Goal: Find specific page/section: Find specific page/section

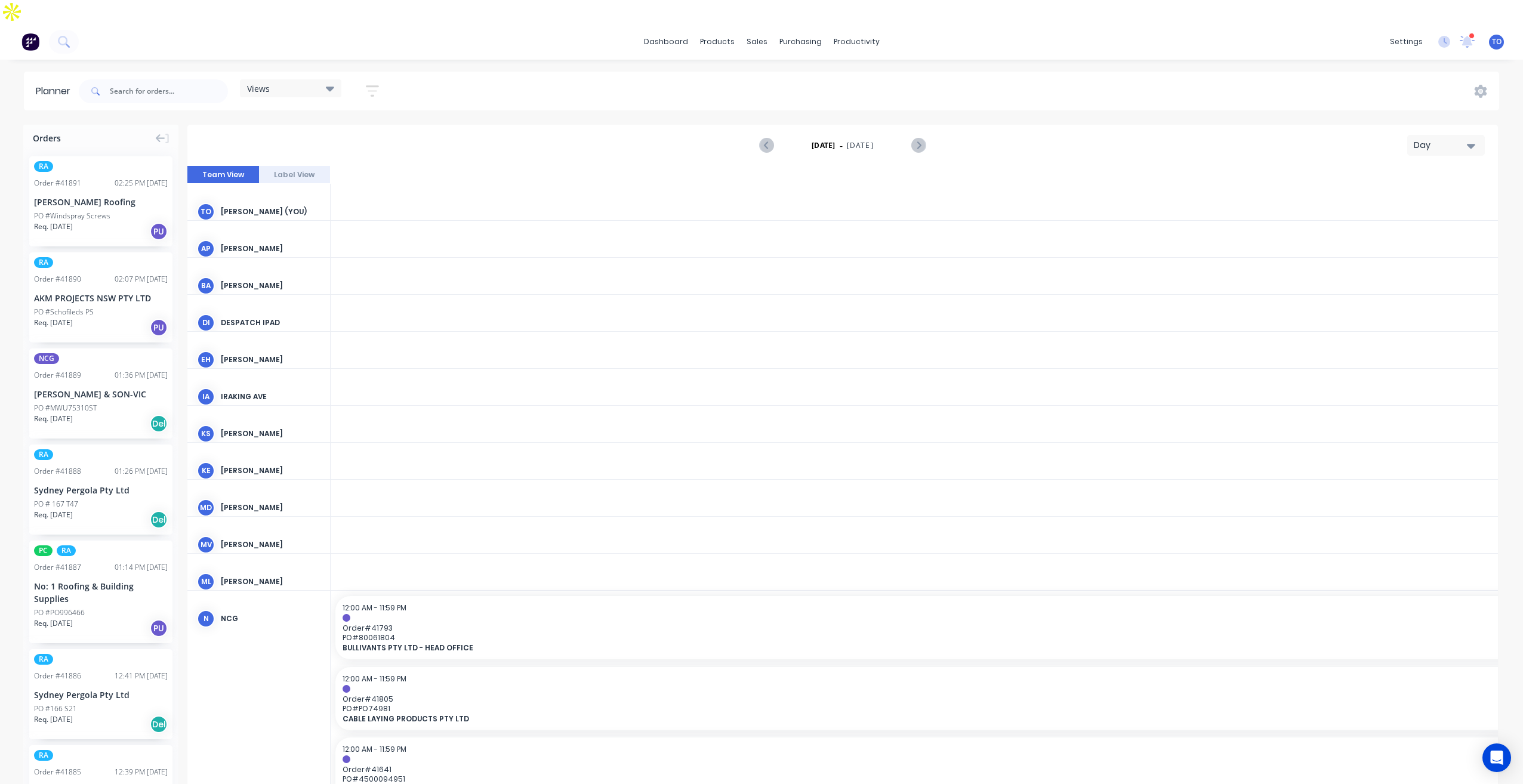
scroll to position [0, 2675]
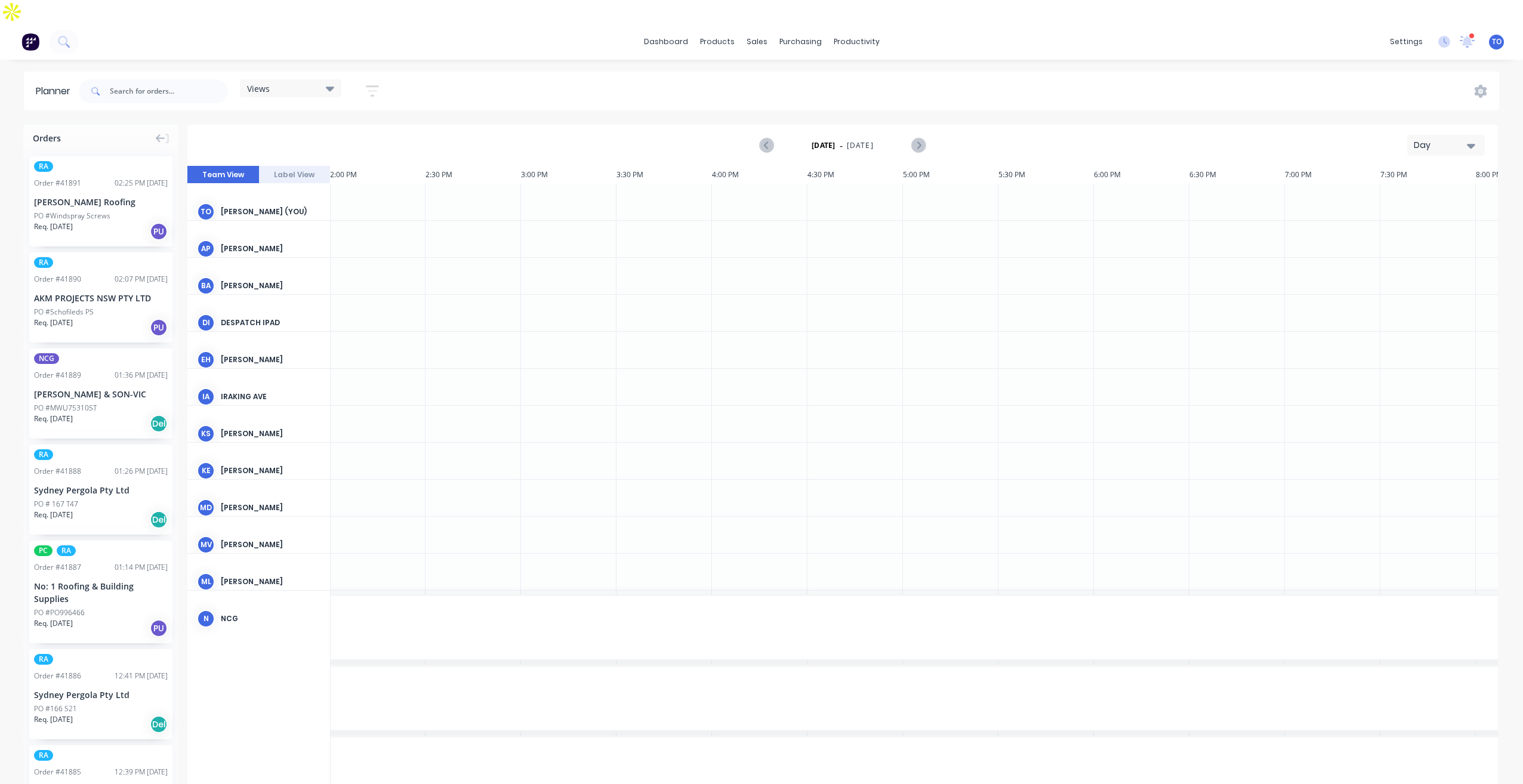
click at [1445, 139] on div "Day" at bounding box center [1441, 145] width 55 height 12
click at [1403, 189] on div "Week" at bounding box center [1424, 201] width 118 height 24
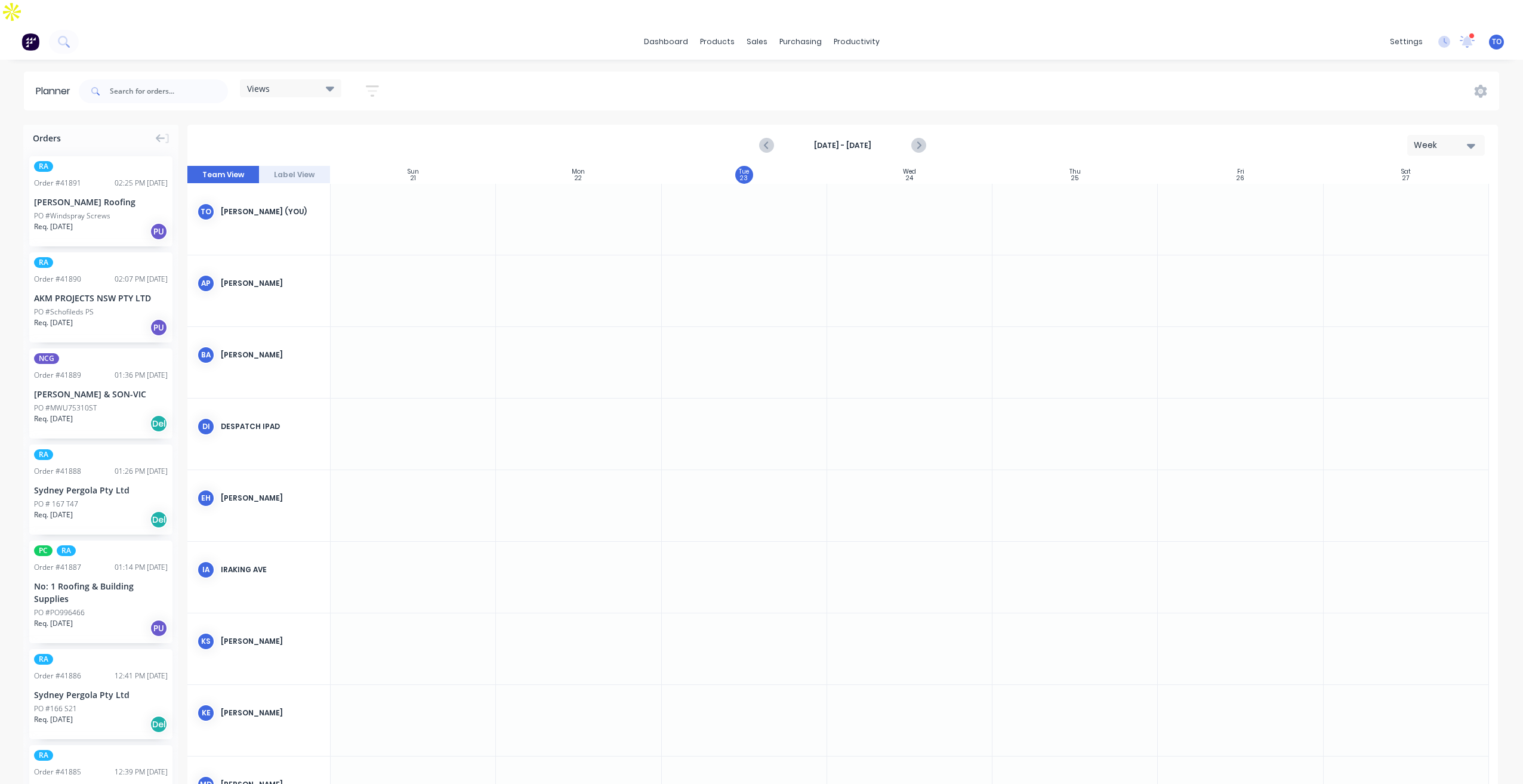
click at [376, 90] on icon "button" at bounding box center [373, 91] width 10 height 2
click at [342, 129] on div "Show/Hide users" at bounding box center [309, 135] width 83 height 12
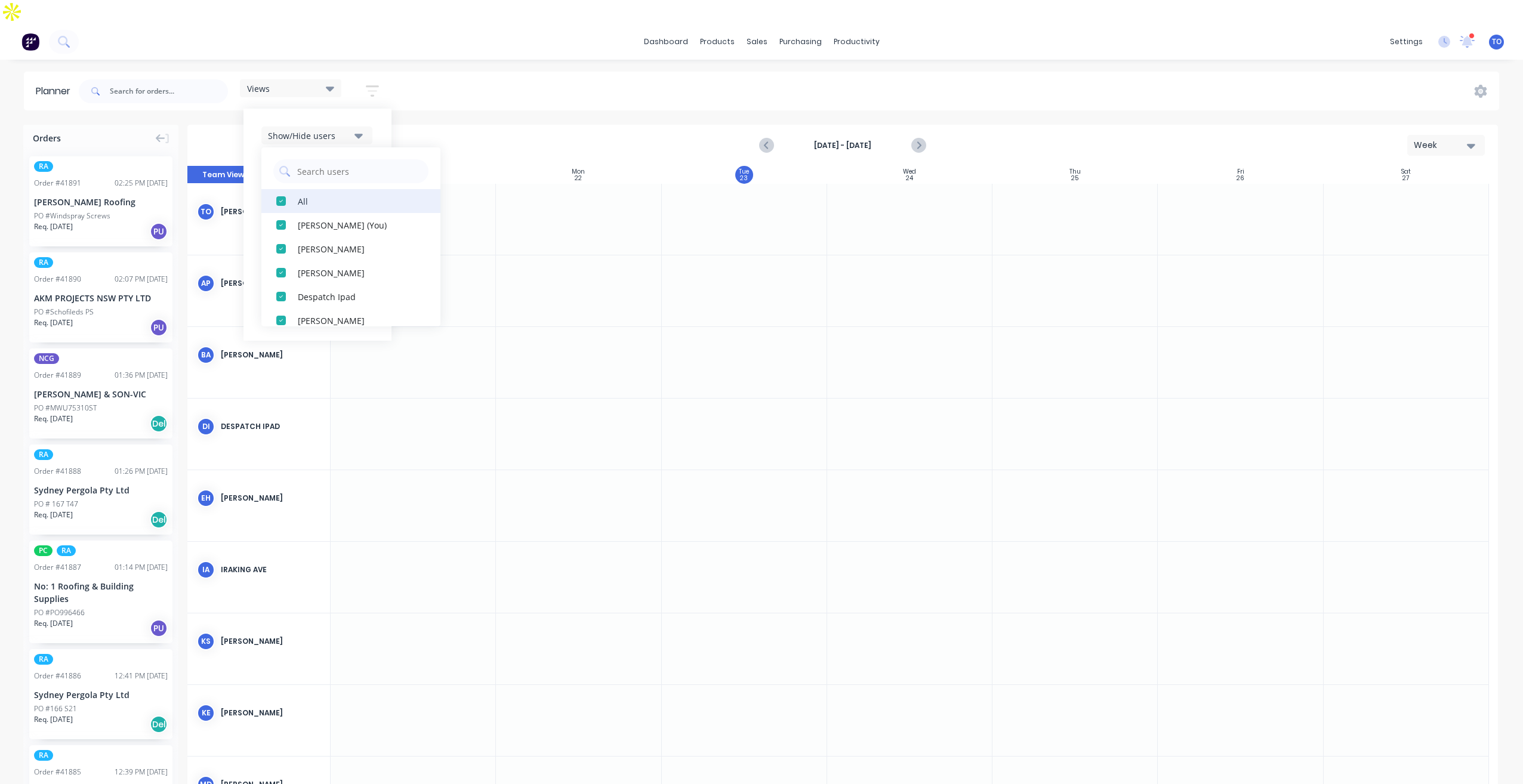
click at [301, 194] on div "All" at bounding box center [357, 200] width 120 height 12
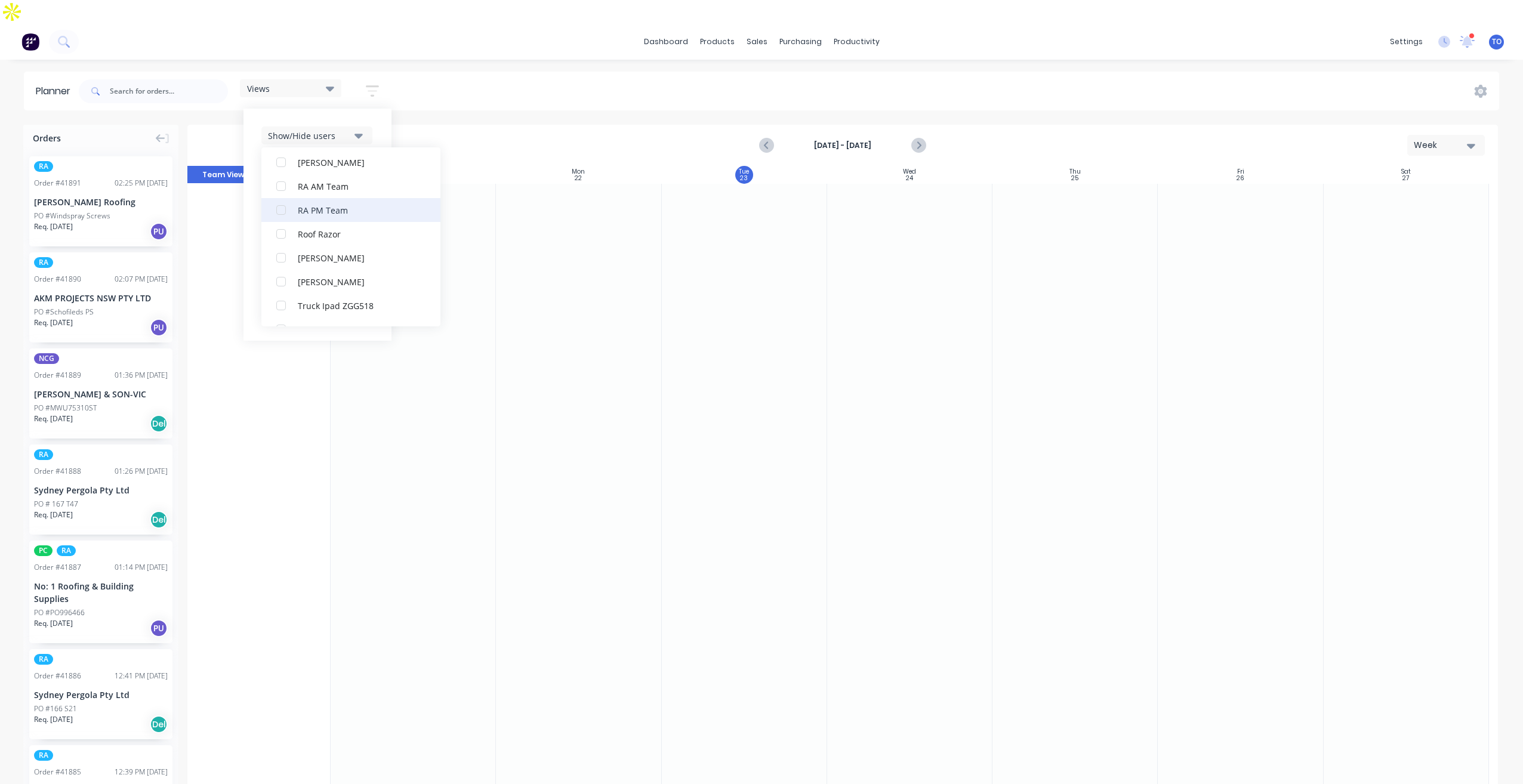
scroll to position [358, 0]
click at [302, 189] on button "RA PM Team" at bounding box center [351, 201] width 179 height 24
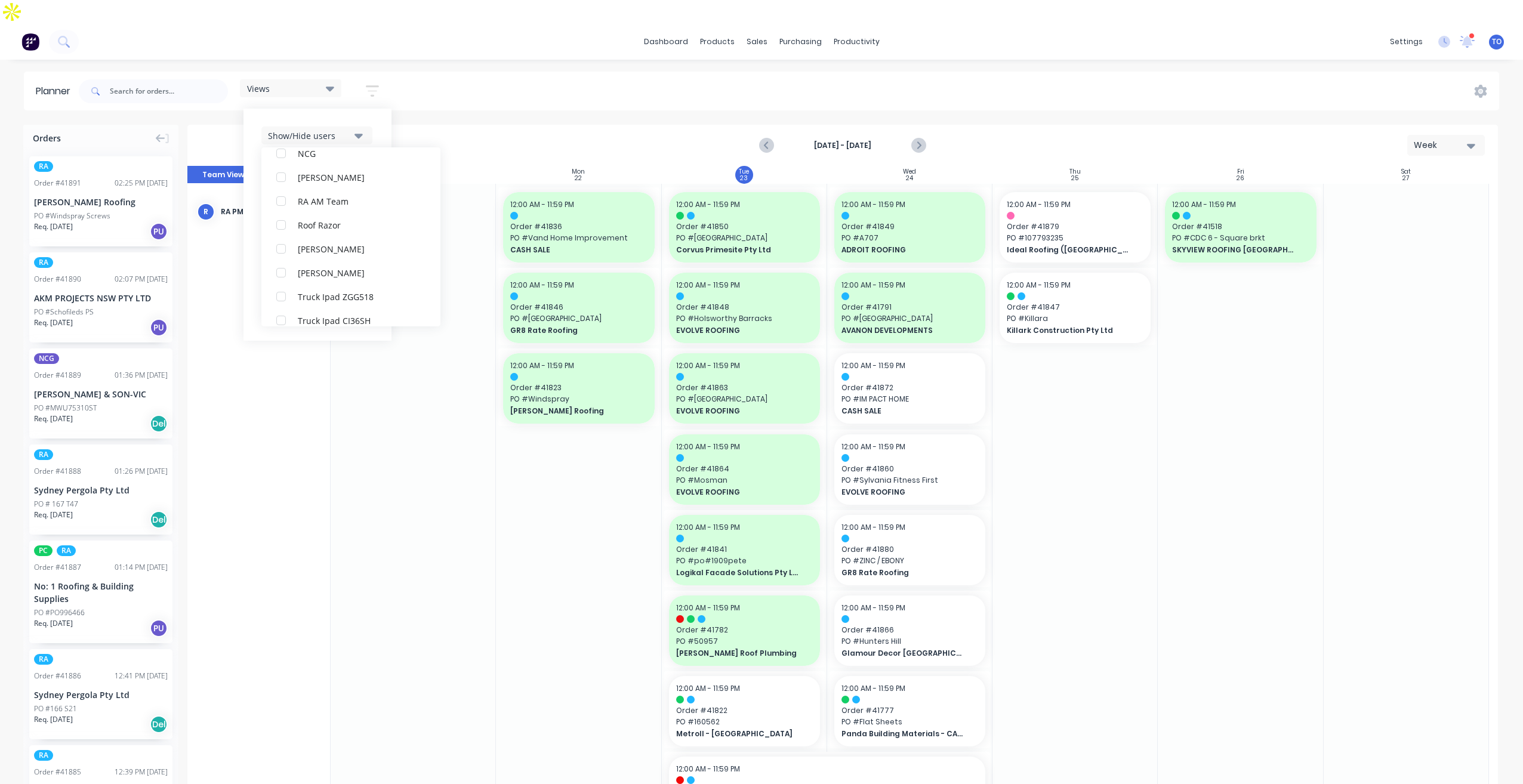
scroll to position [24, 0]
click at [384, 108] on div "Show/Hide users All RA PM Team [PERSON_NAME] (You) [PERSON_NAME] [PERSON_NAME] …" at bounding box center [317, 224] width 148 height 232
click at [335, 165] on div "Show/Hide orders" at bounding box center [309, 172] width 83 height 12
drag, startPoint x: 314, startPoint y: 182, endPoint x: 313, endPoint y: 198, distance: 16.0
click at [313, 189] on button "All" at bounding box center [351, 201] width 179 height 24
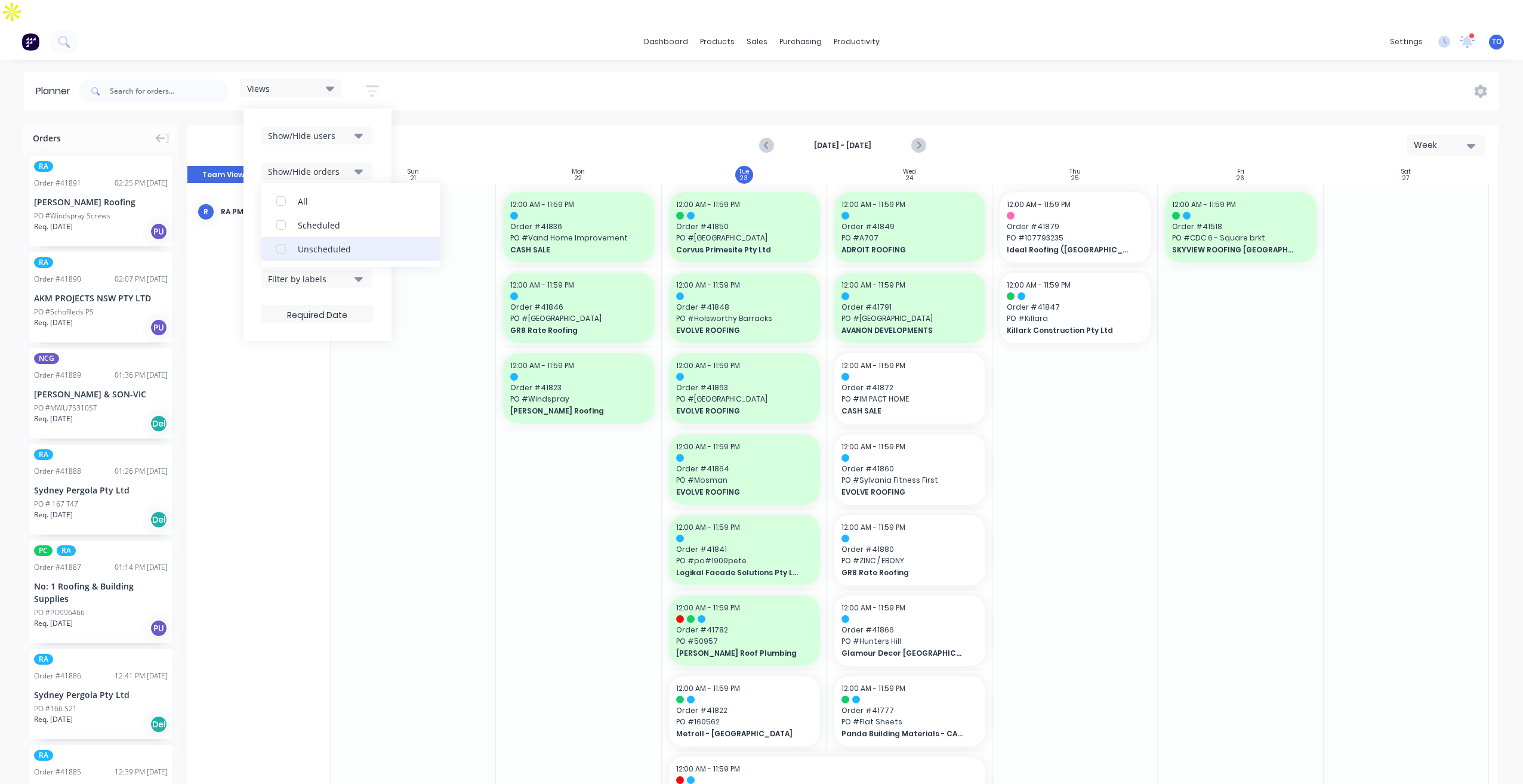
click at [313, 242] on div "Unscheduled" at bounding box center [357, 248] width 120 height 12
click at [379, 130] on div "Show/Hide users Show/Hide orders All Scheduled Unscheduled Filter by status Fil…" at bounding box center [317, 224] width 148 height 232
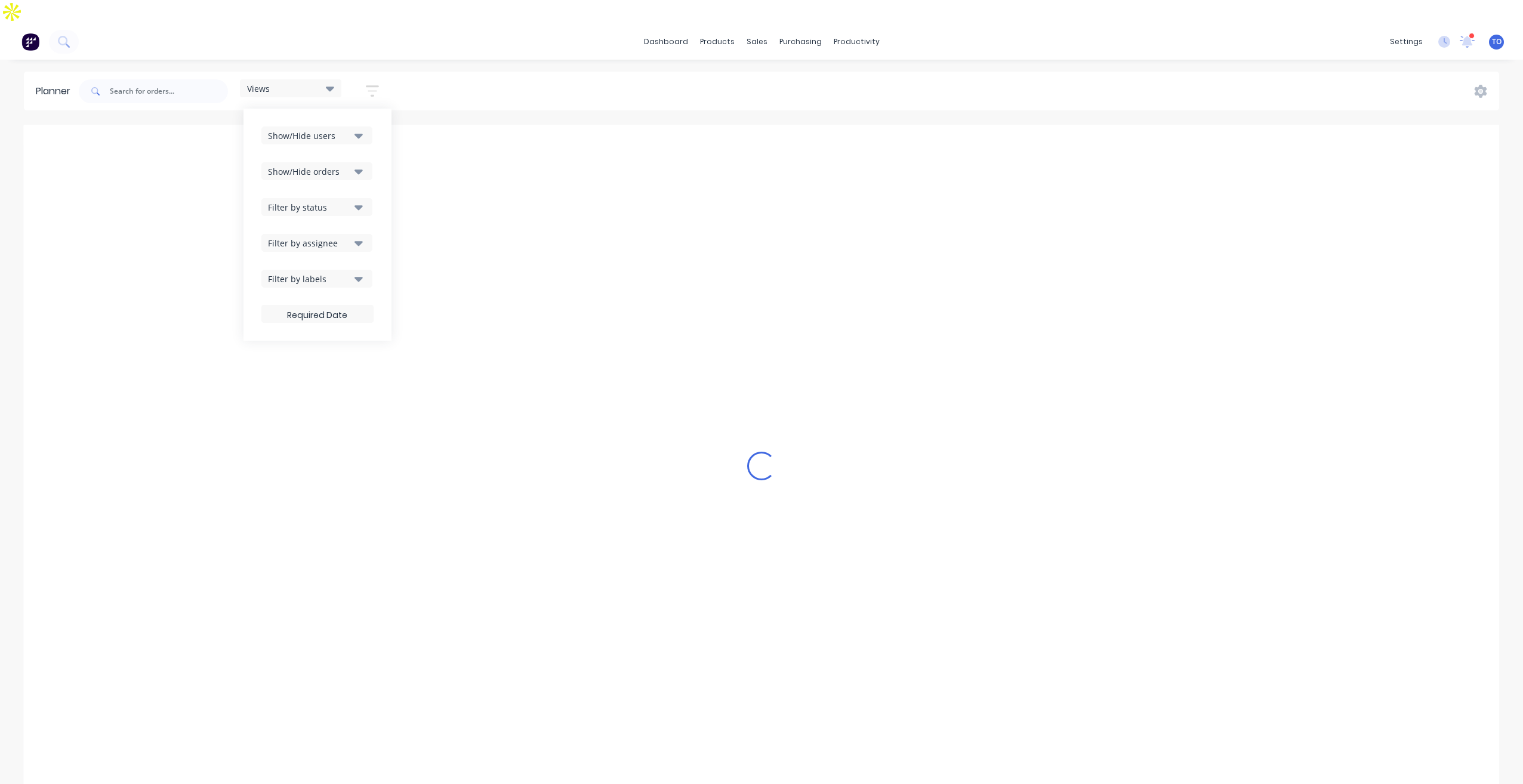
click at [333, 201] on div "Filter by status" at bounding box center [309, 207] width 83 height 12
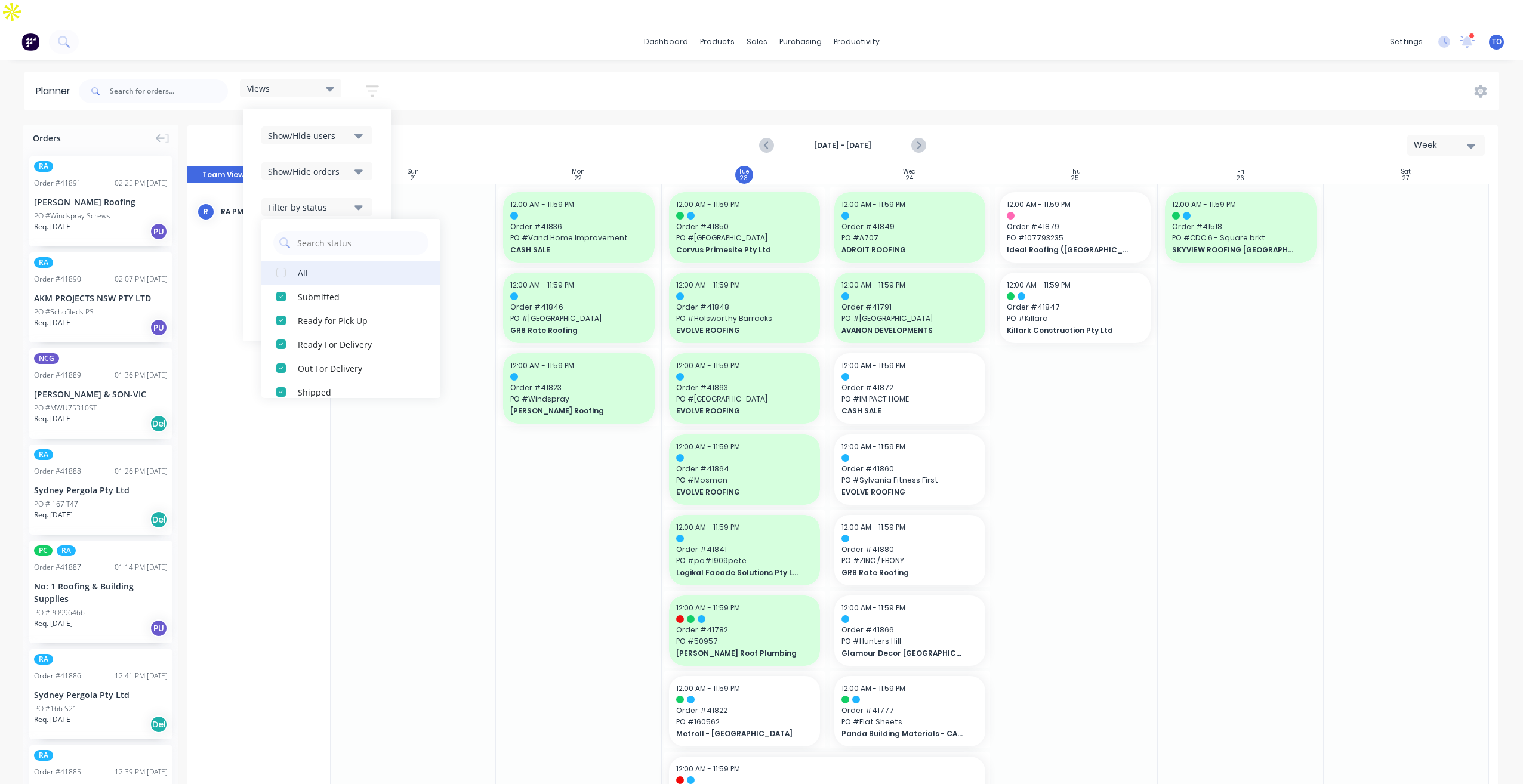
click at [301, 261] on button "All" at bounding box center [351, 273] width 179 height 24
click at [385, 143] on div "Show/Hide users Show/Hide orders Filter by status All Draft Quote Archived Deli…" at bounding box center [317, 224] width 148 height 232
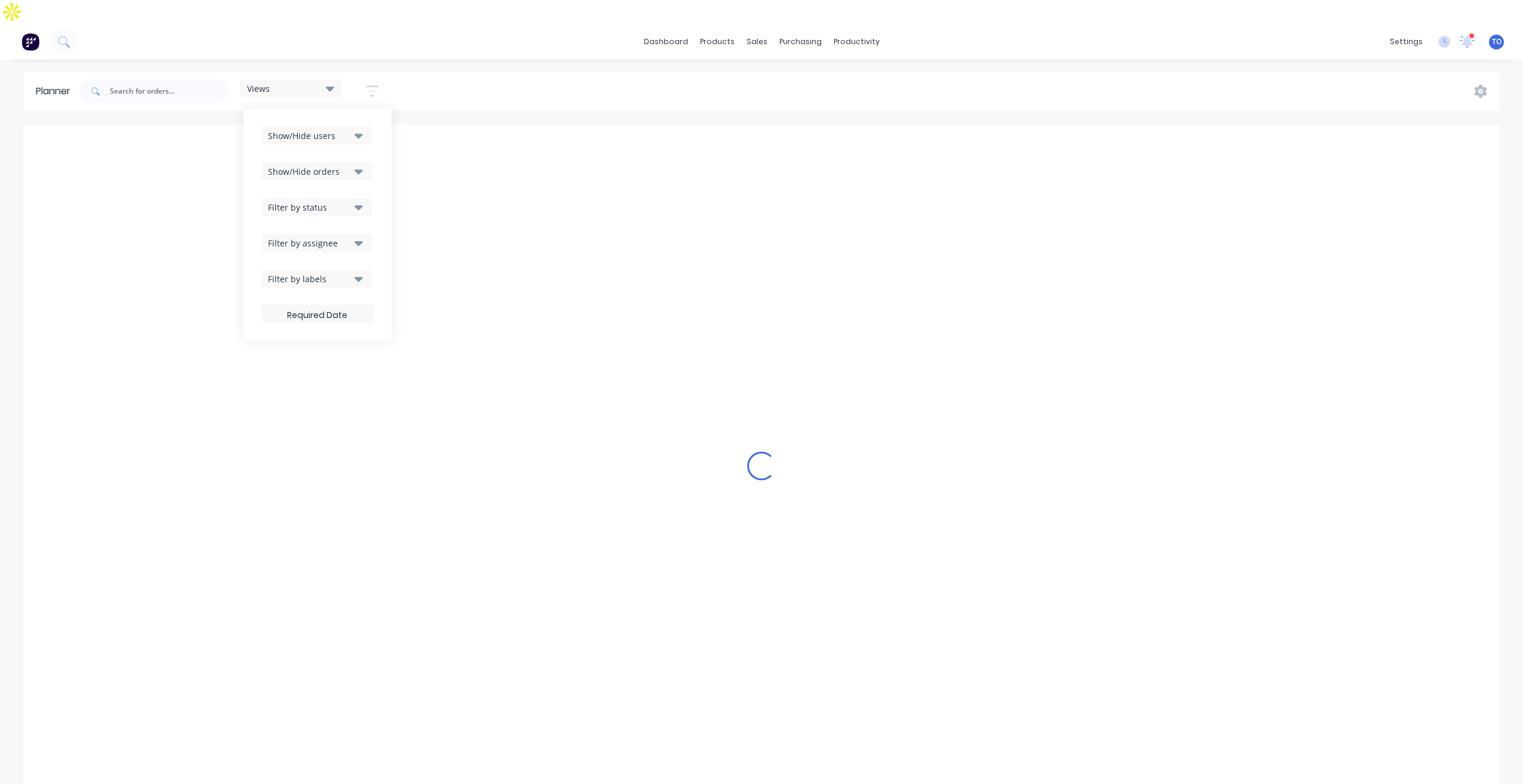
click at [343, 237] on div "Filter by assignee" at bounding box center [309, 243] width 83 height 12
drag, startPoint x: 568, startPoint y: 64, endPoint x: 556, endPoint y: 69, distance: 13.0
click at [566, 74] on div "Views Save new view None (Default) edit Iraking edit [PERSON_NAME] edit [PERSON…" at bounding box center [788, 91] width 1423 height 36
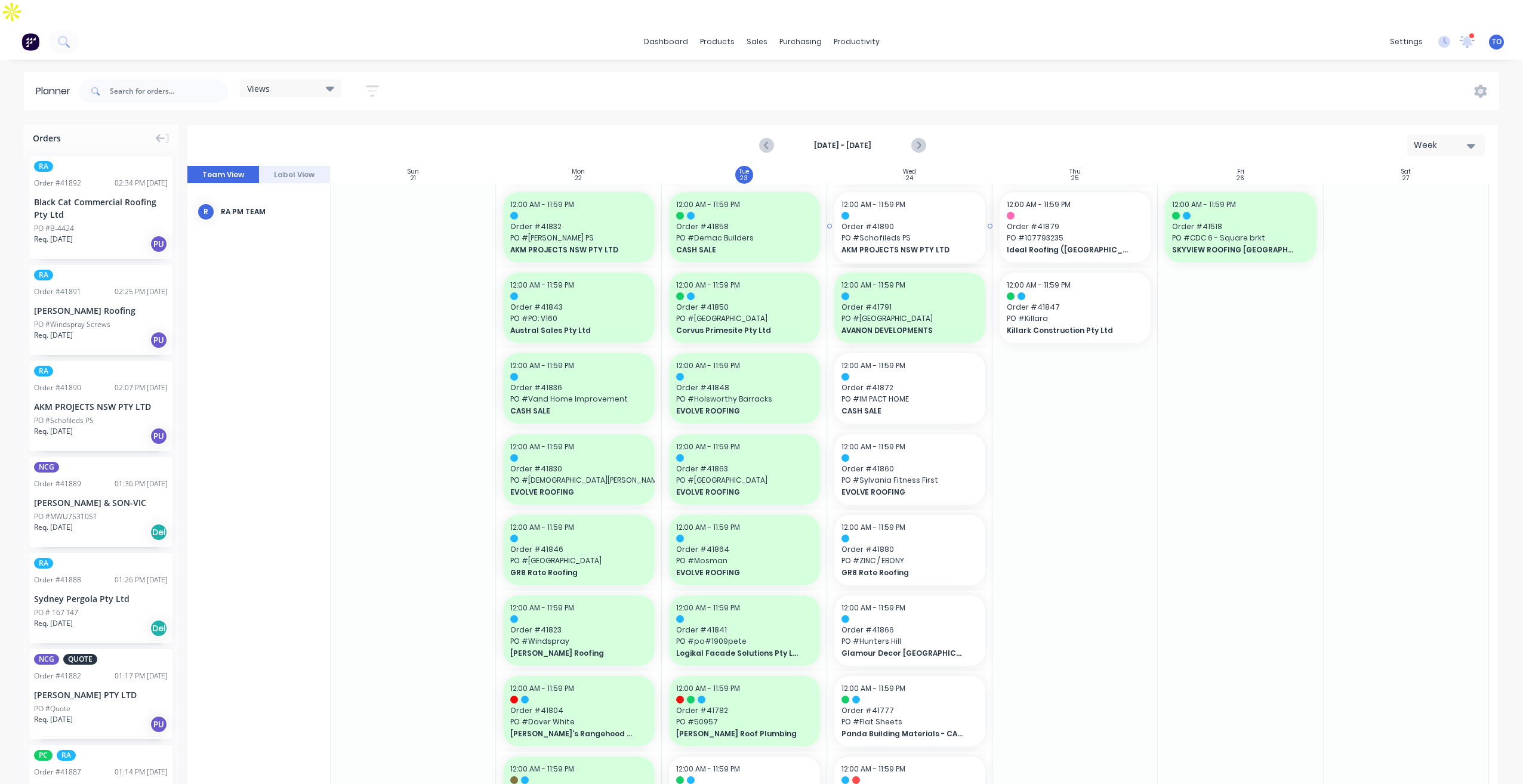
drag, startPoint x: 82, startPoint y: 373, endPoint x: 879, endPoint y: 288, distance: 801.5
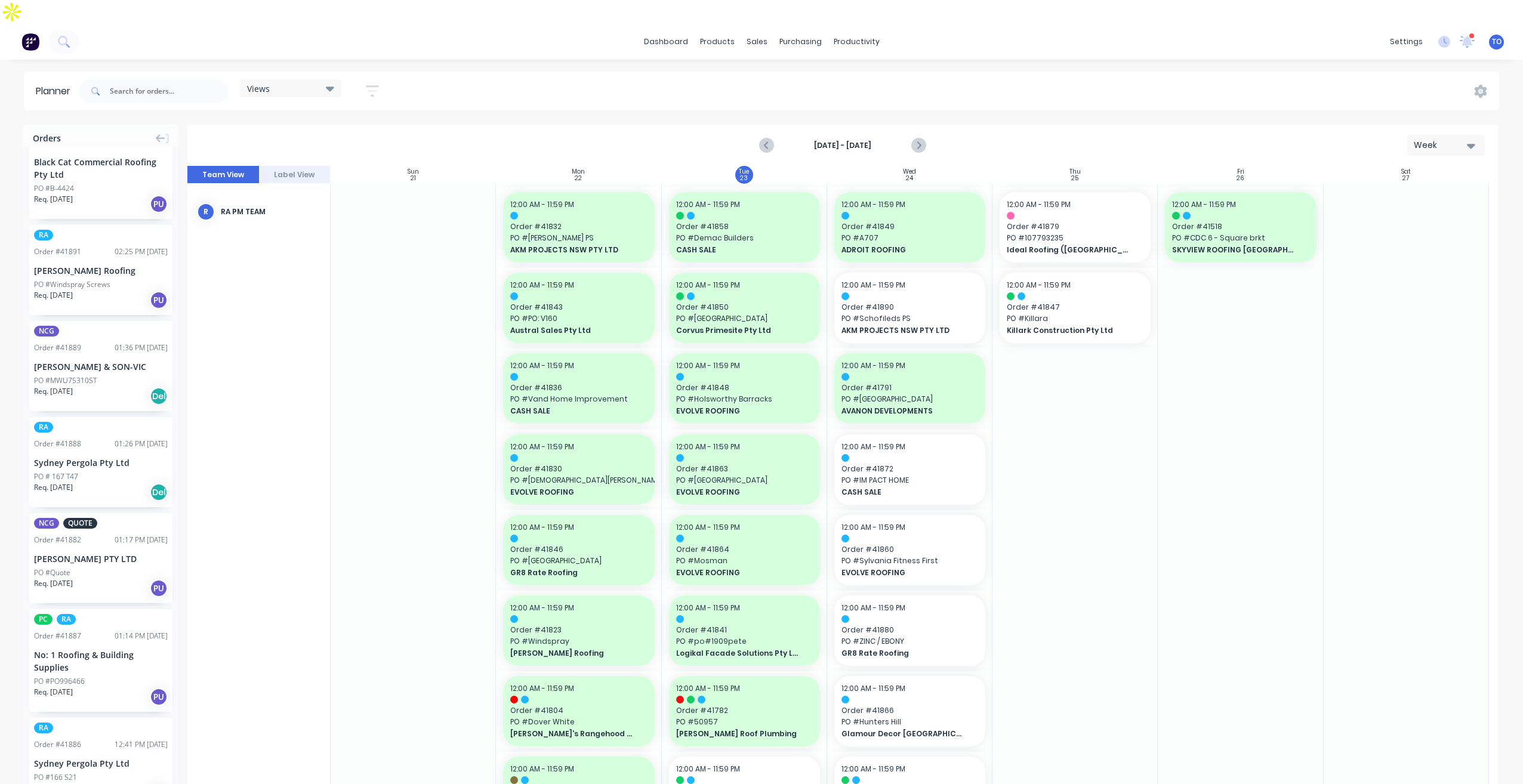
scroll to position [59, 0]
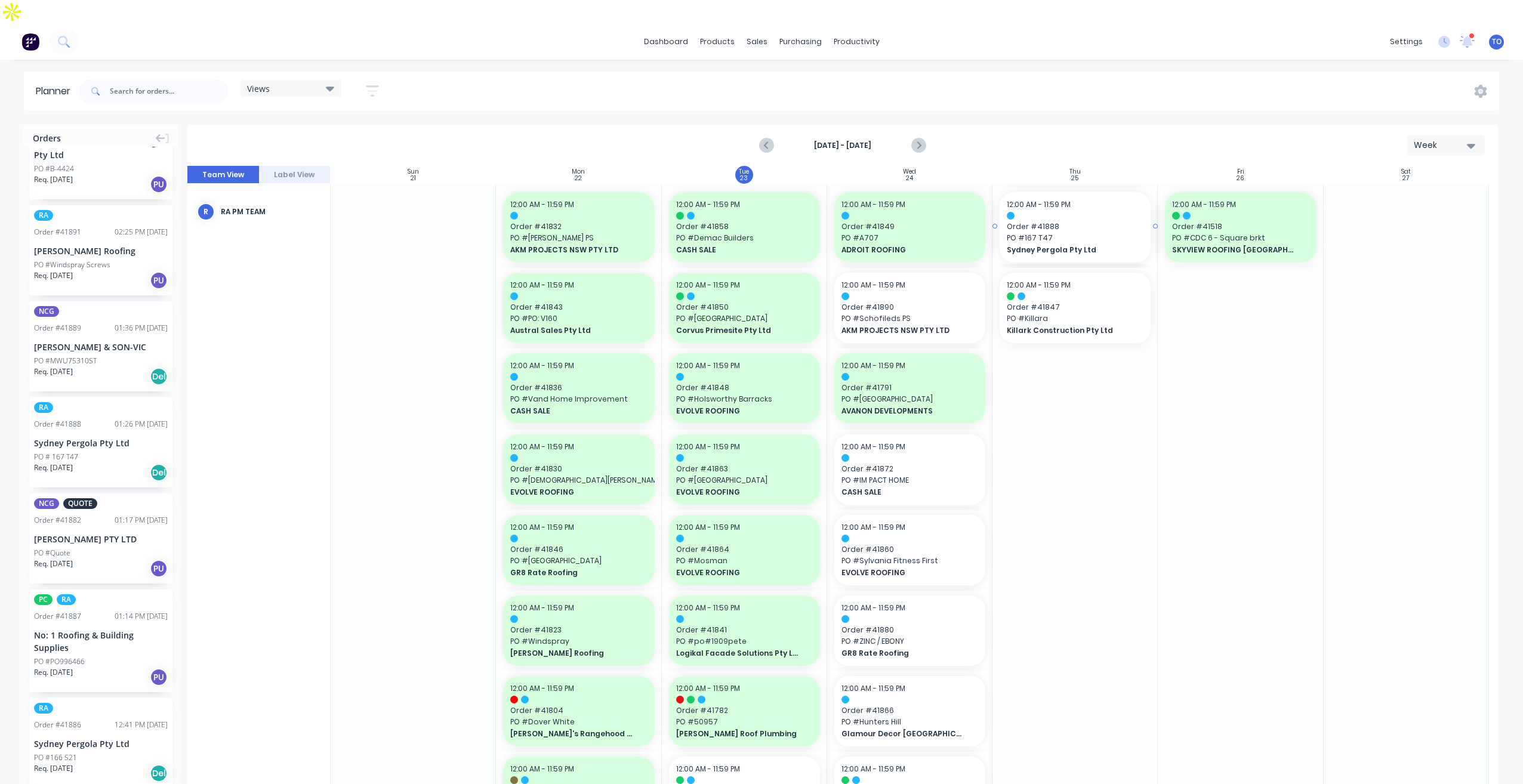
drag, startPoint x: 58, startPoint y: 412, endPoint x: 1021, endPoint y: 305, distance: 968.9
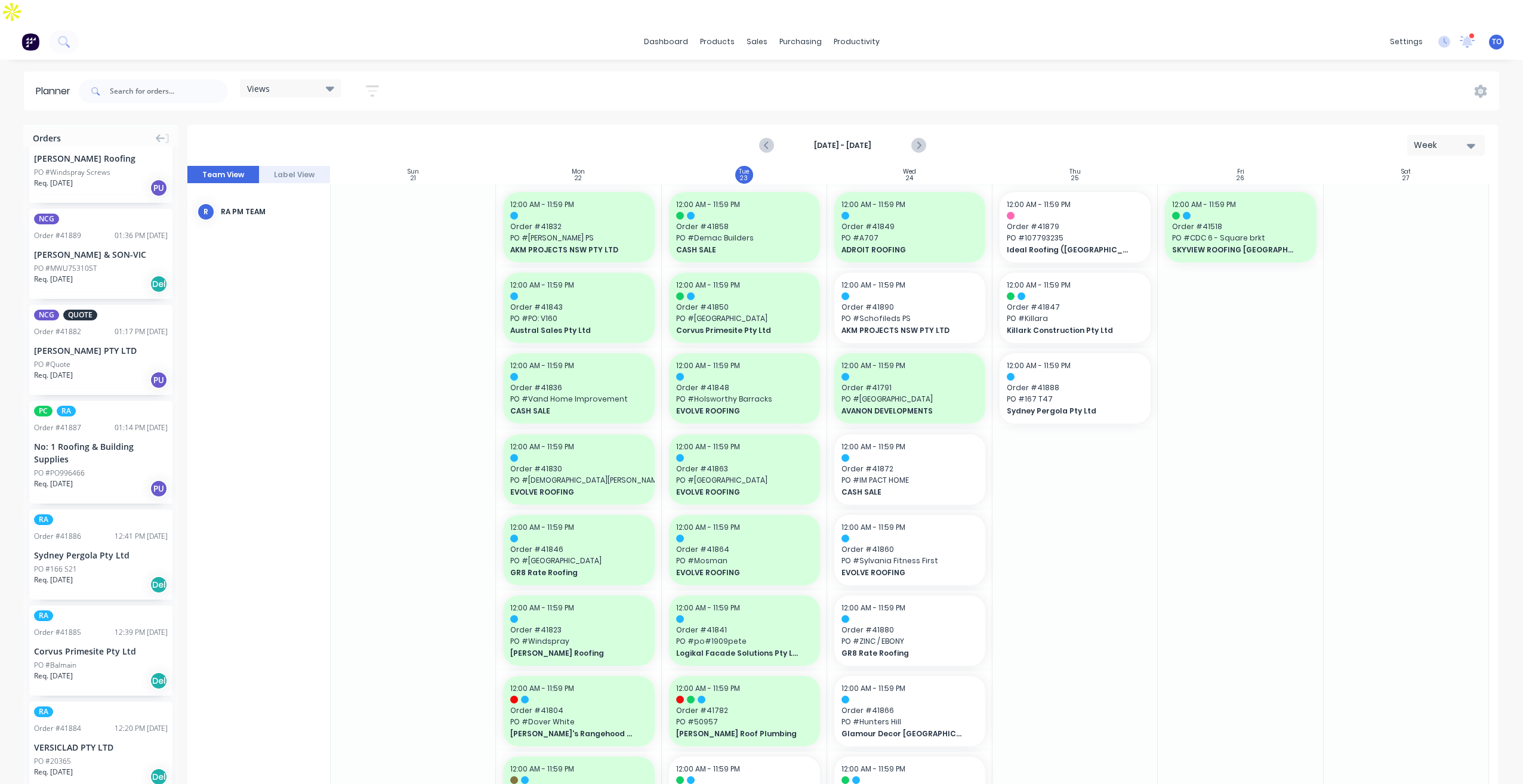
scroll to position [179, 0]
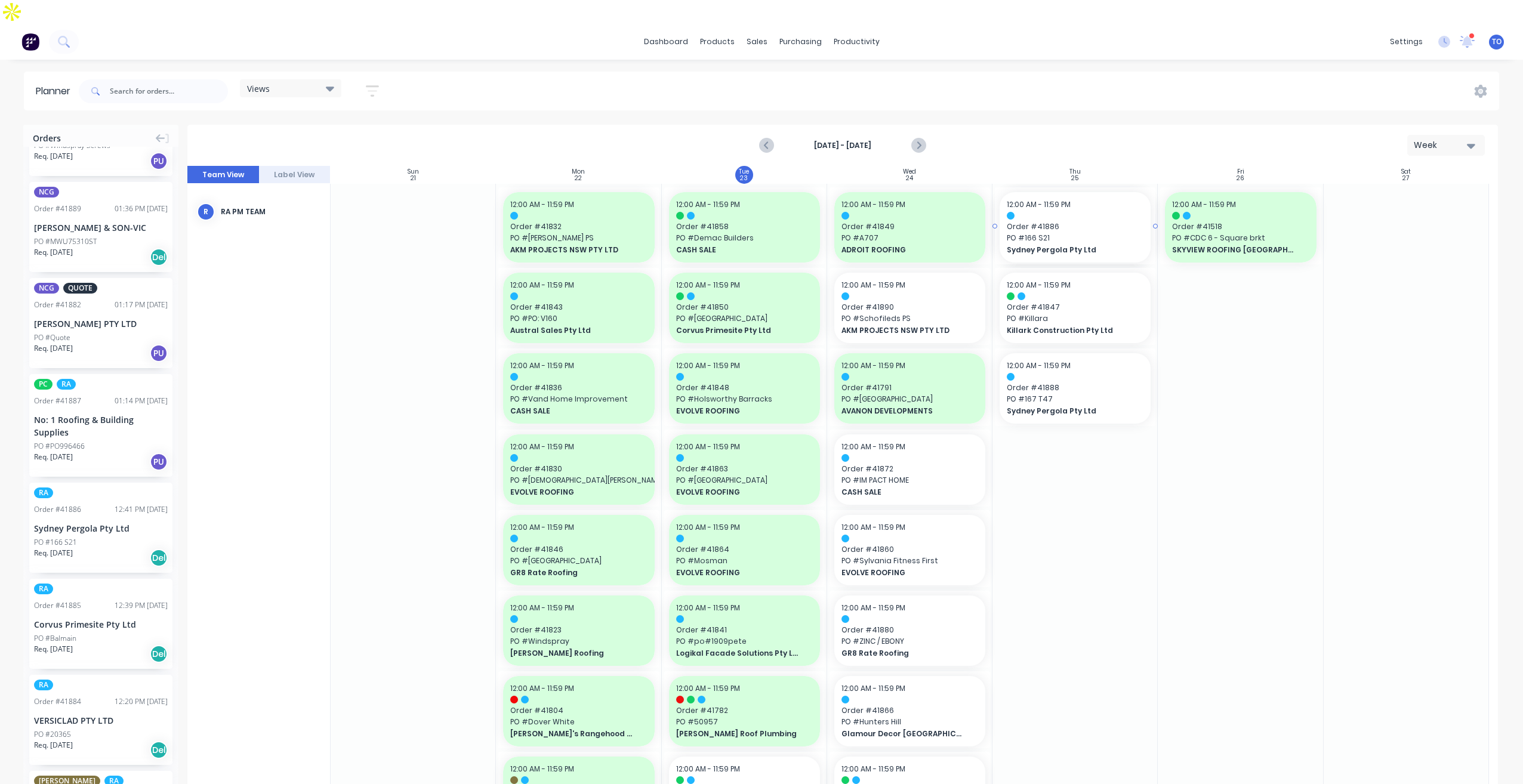
drag, startPoint x: 77, startPoint y: 490, endPoint x: 1038, endPoint y: 338, distance: 972.9
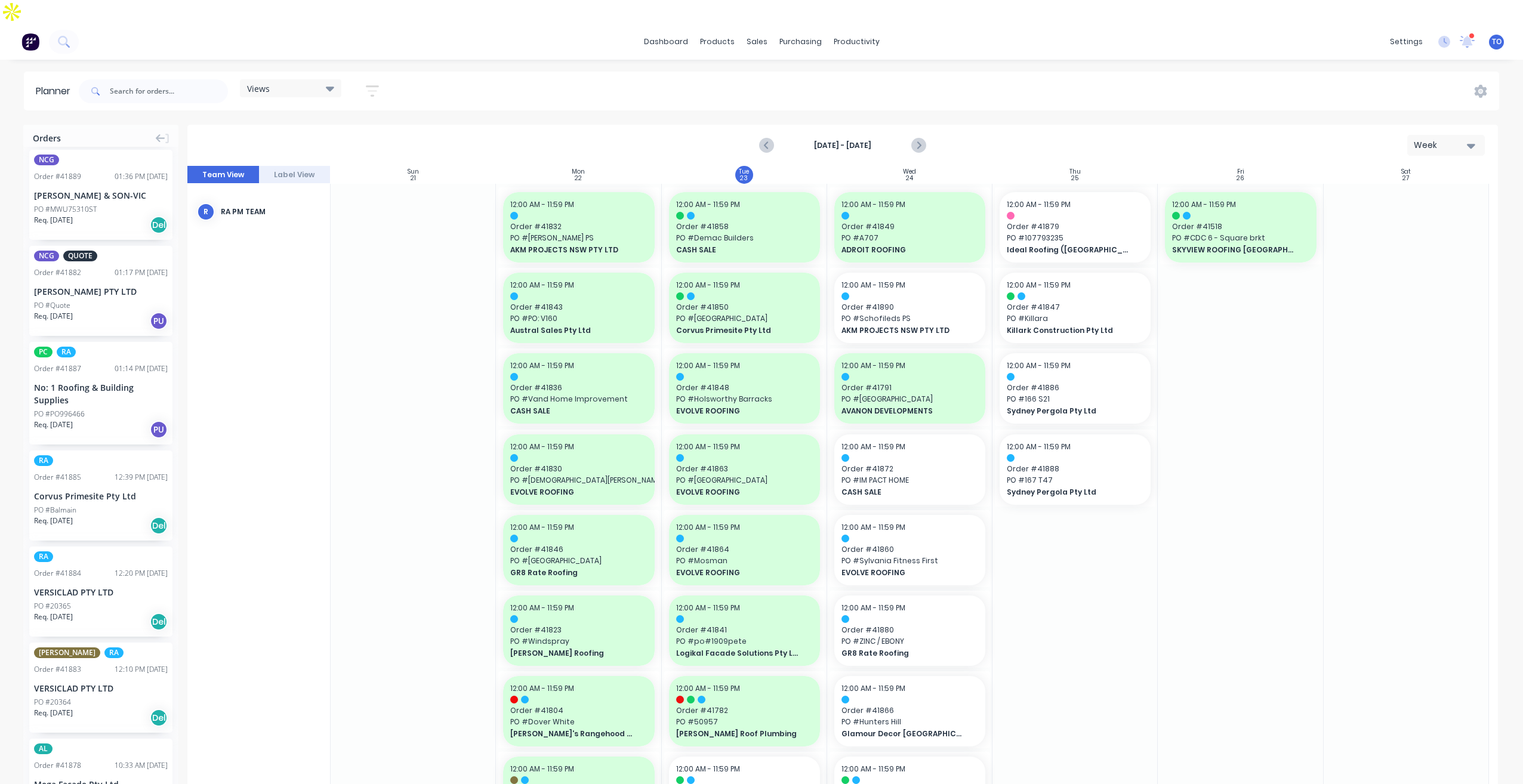
scroll to position [239, 0]
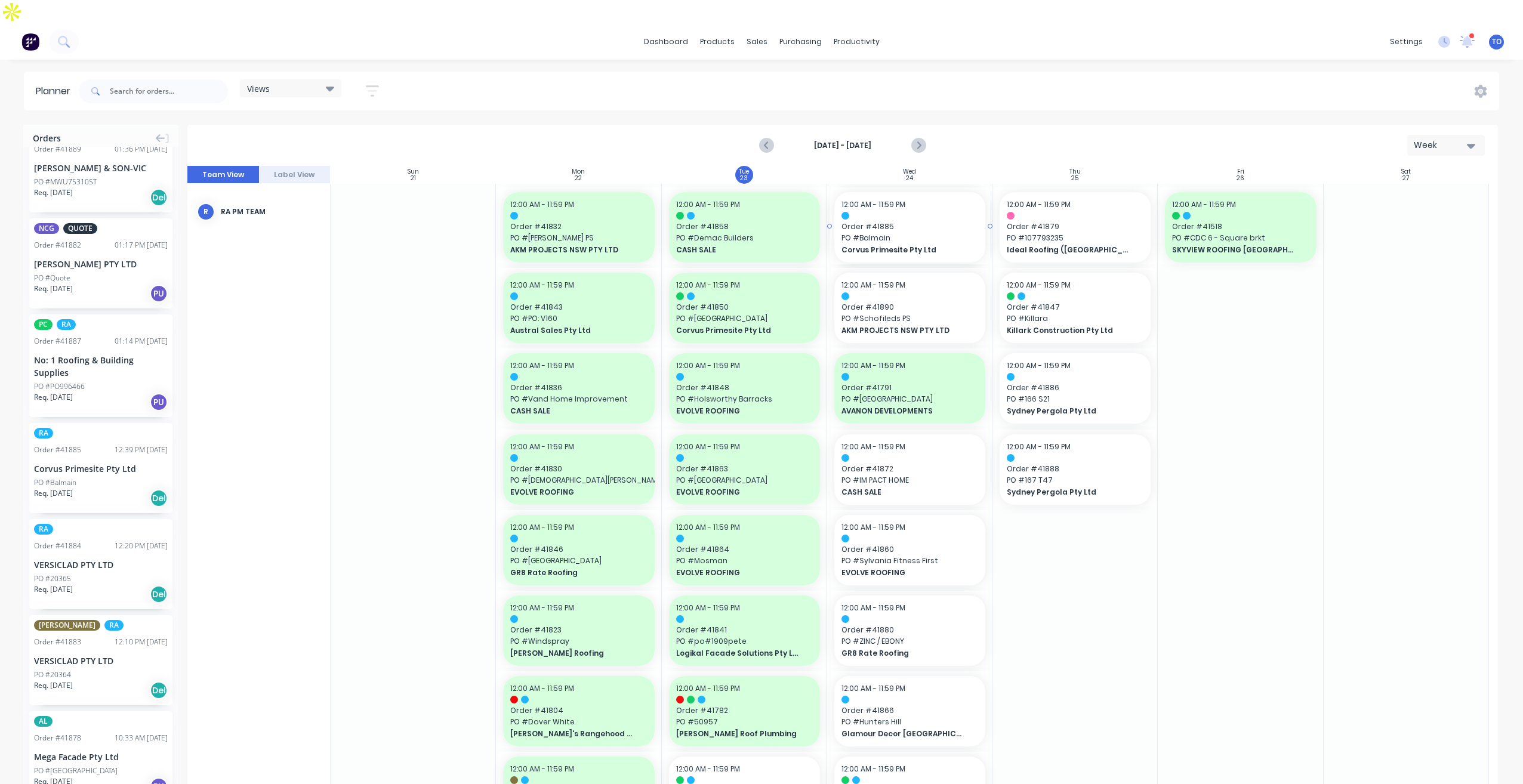
drag, startPoint x: 59, startPoint y: 438, endPoint x: 860, endPoint y: 295, distance: 813.7
drag, startPoint x: 66, startPoint y: 320, endPoint x: 937, endPoint y: 281, distance: 871.9
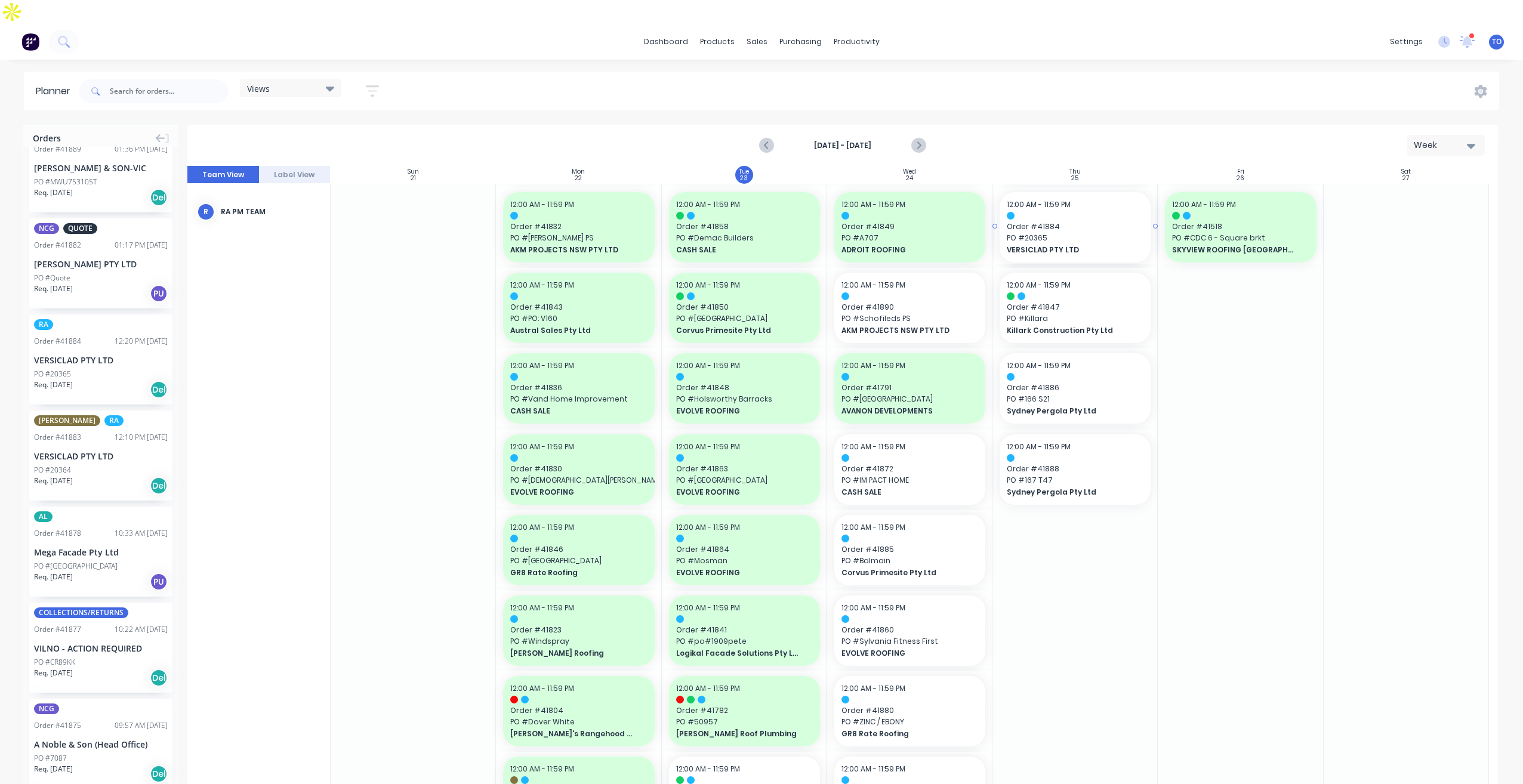
drag, startPoint x: 59, startPoint y: 324, endPoint x: 1088, endPoint y: 344, distance: 1029.2
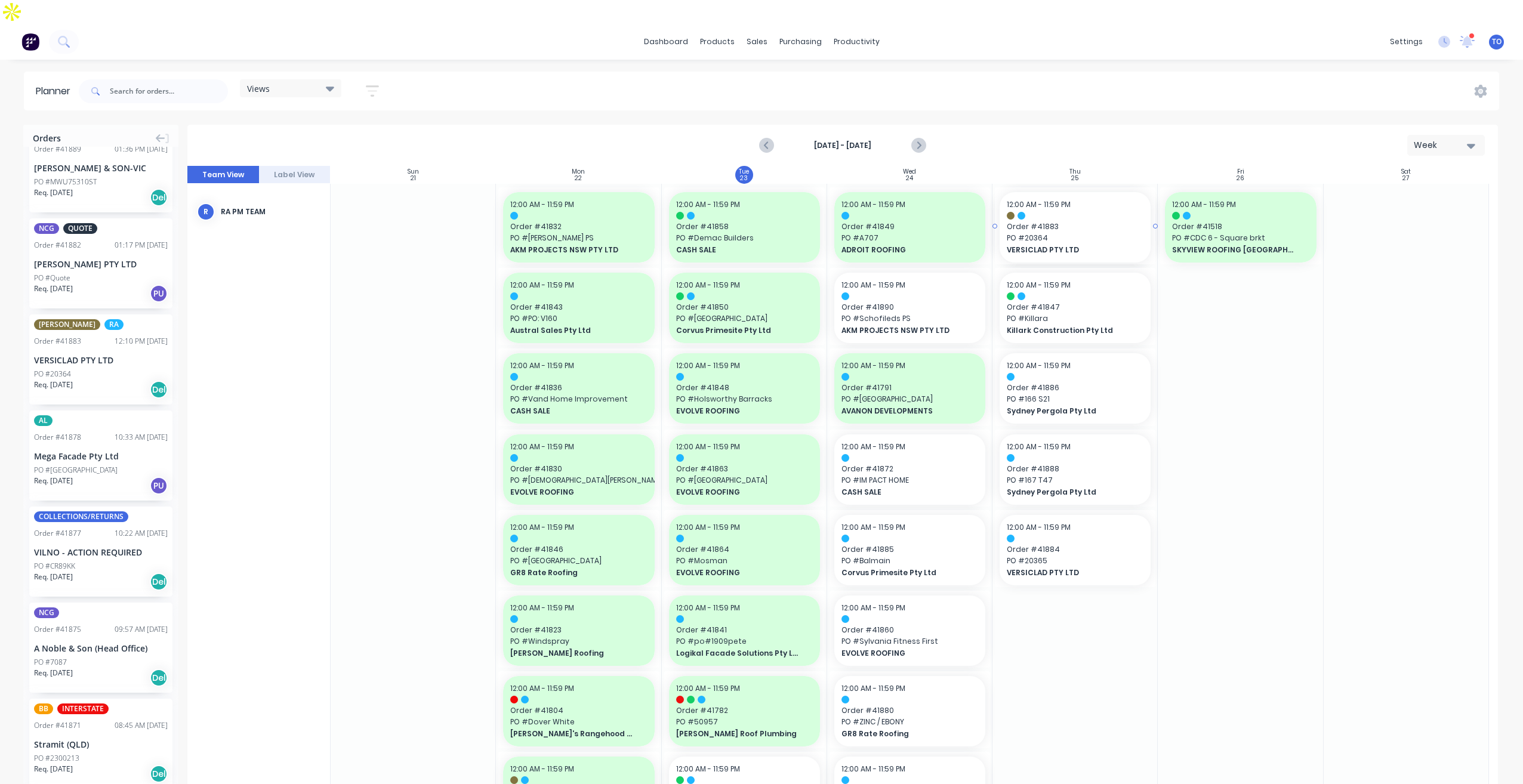
drag, startPoint x: 61, startPoint y: 305, endPoint x: 1033, endPoint y: 248, distance: 973.7
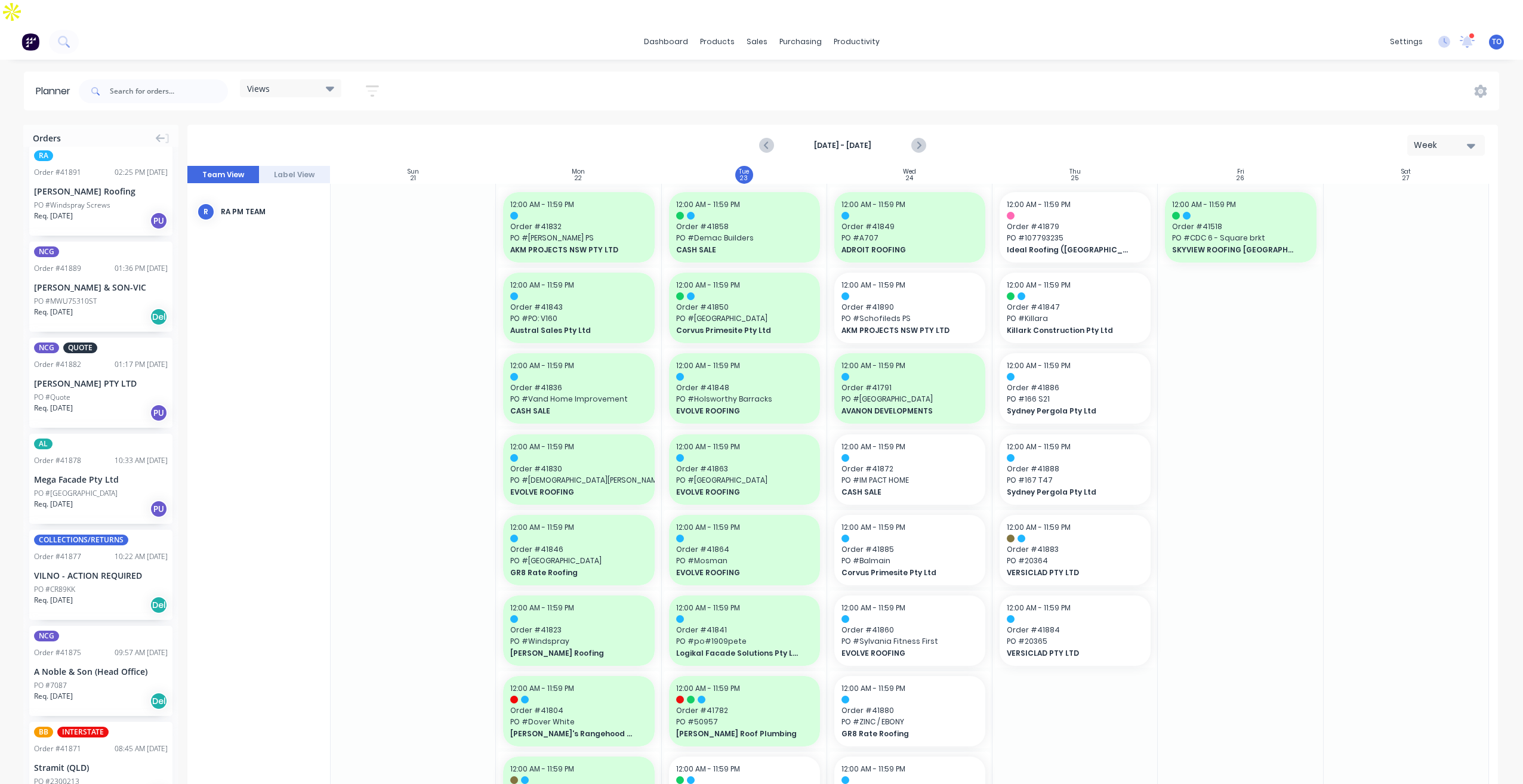
scroll to position [0, 0]
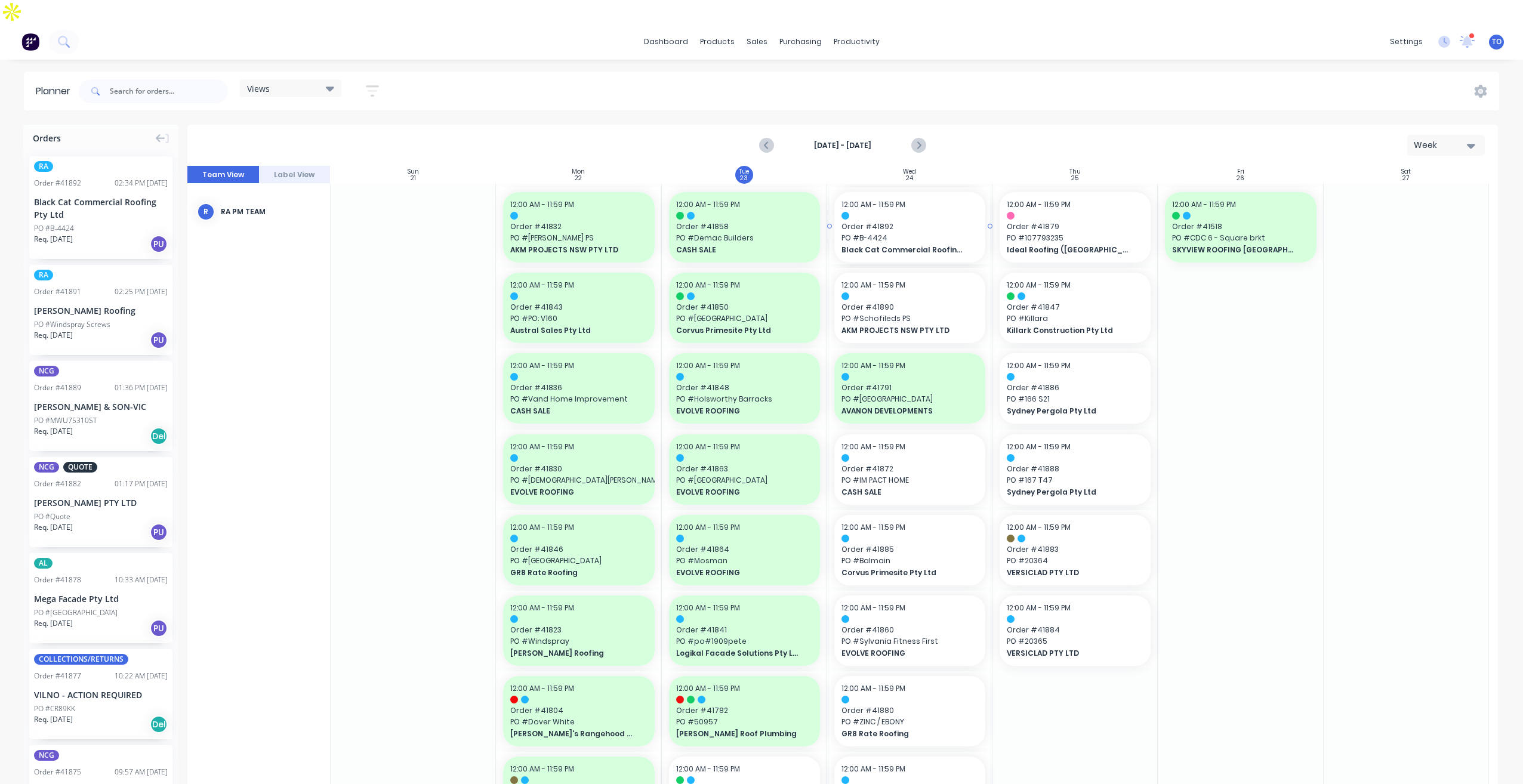
drag, startPoint x: 77, startPoint y: 182, endPoint x: 874, endPoint y: 255, distance: 800.3
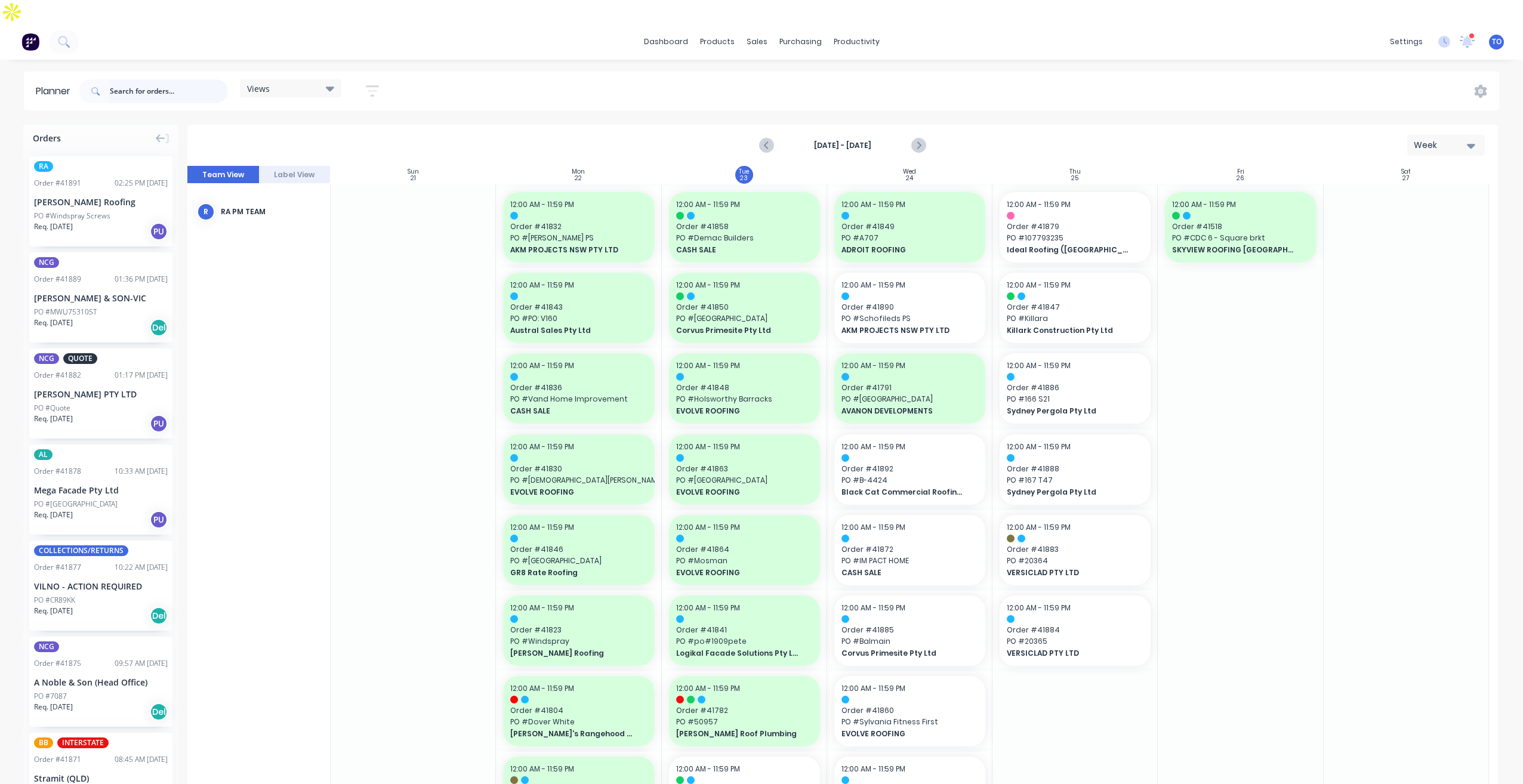
click at [155, 80] on input "text" at bounding box center [169, 91] width 118 height 24
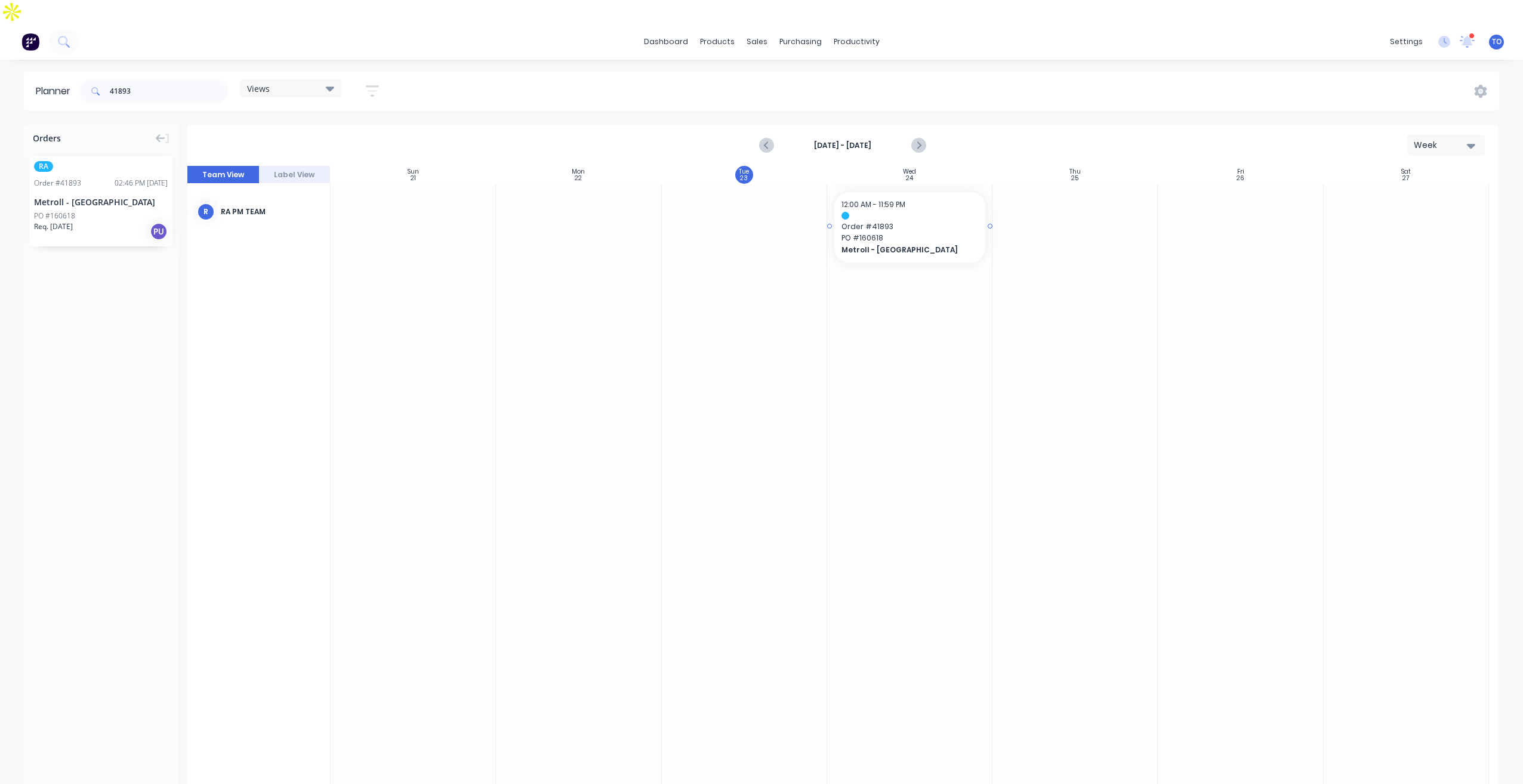
drag, startPoint x: 74, startPoint y: 176, endPoint x: 878, endPoint y: 200, distance: 804.4
drag, startPoint x: 169, startPoint y: 67, endPoint x: 0, endPoint y: 77, distance: 169.3
click at [0, 81] on html "dashboard products sales purchasing productivity dashboard products Product Cat…" at bounding box center [761, 404] width 1523 height 808
type input "41894"
drag, startPoint x: 75, startPoint y: 175, endPoint x: 1027, endPoint y: 221, distance: 953.1
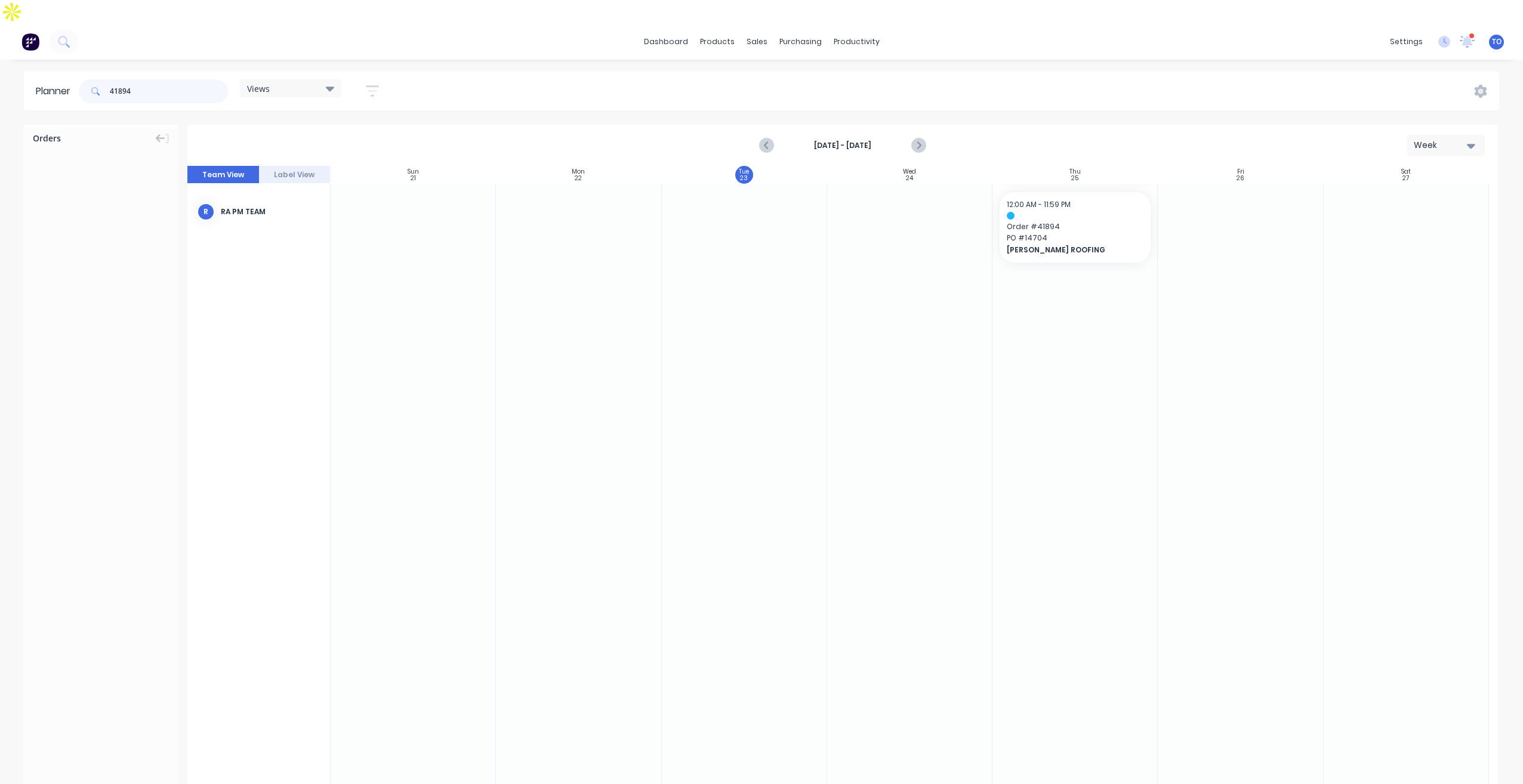
drag, startPoint x: 170, startPoint y: 64, endPoint x: -2, endPoint y: 67, distance: 172.0
click at [0, 67] on html "dashboard products sales purchasing productivity dashboard products Product Cat…" at bounding box center [761, 404] width 1523 height 808
